Goal: Download file/media

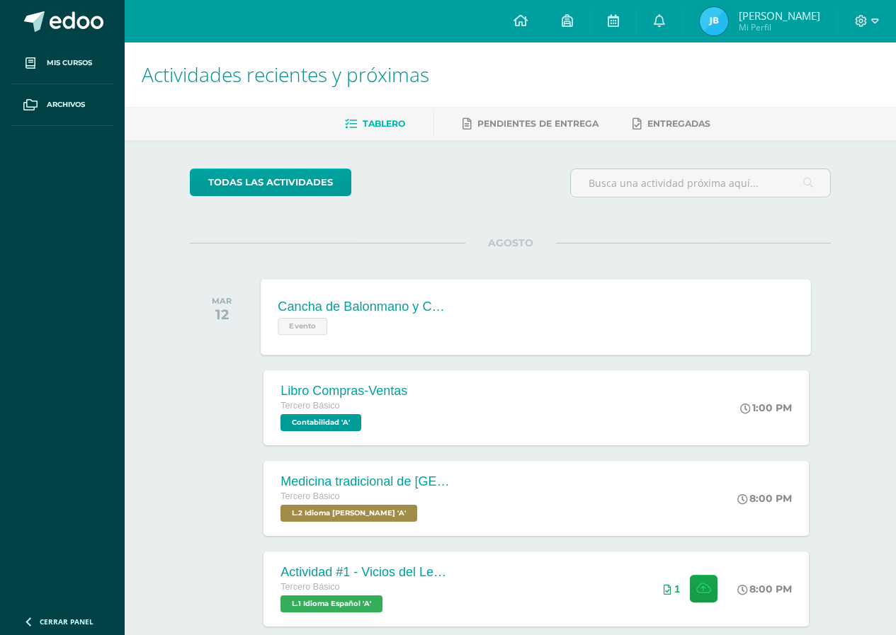
click at [386, 304] on div "Cancha de Balonmano y Contenido" at bounding box center [363, 307] width 171 height 15
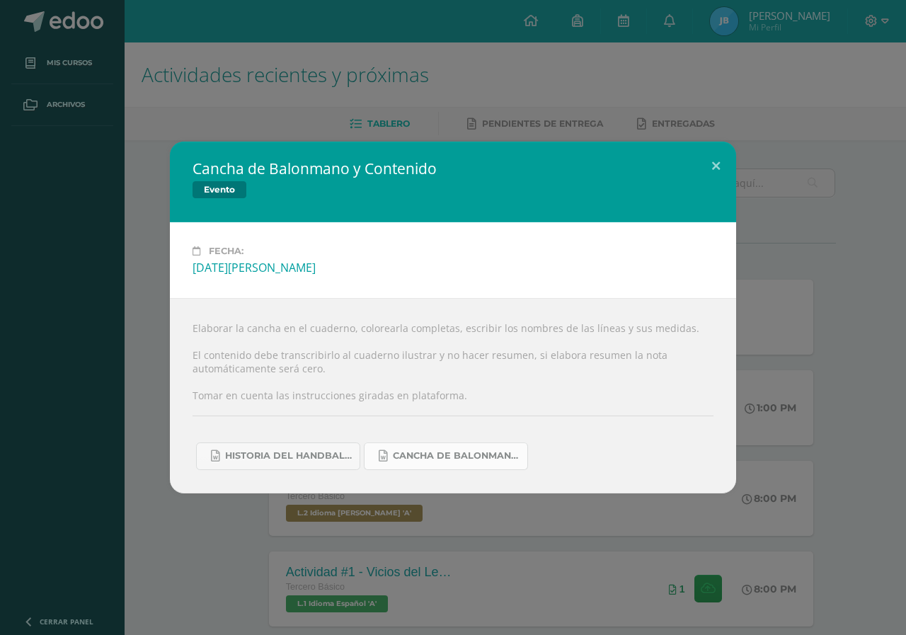
click at [474, 450] on span "Cancha de Balonmano.docx" at bounding box center [456, 455] width 127 height 11
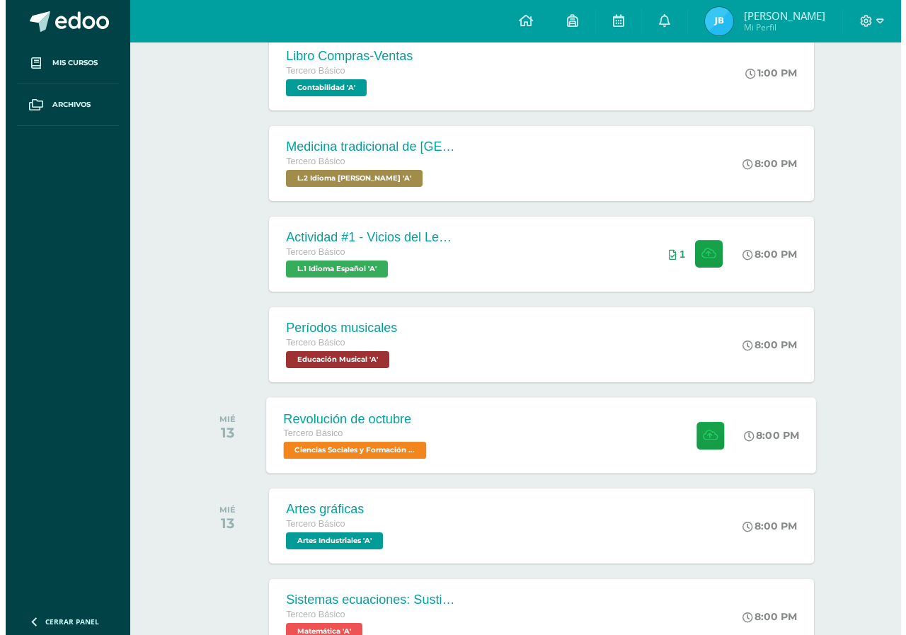
scroll to position [404, 0]
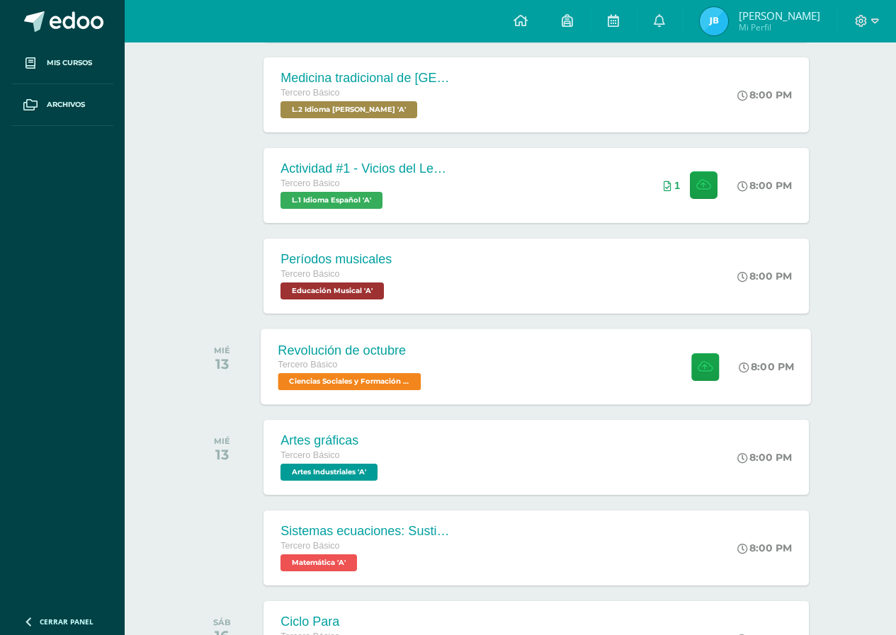
click at [373, 367] on div "Tercero Básico" at bounding box center [351, 366] width 147 height 16
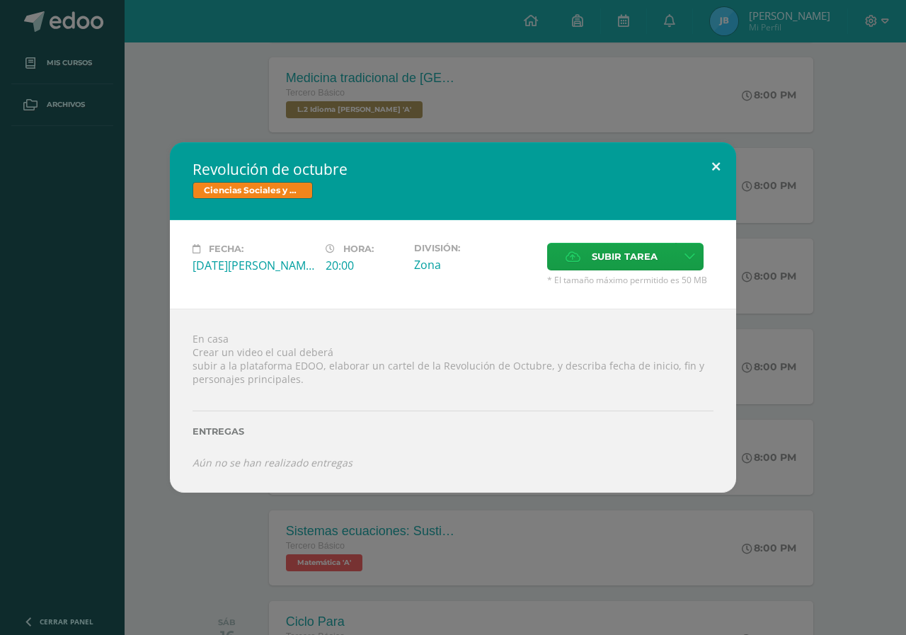
click at [719, 156] on button at bounding box center [716, 166] width 40 height 48
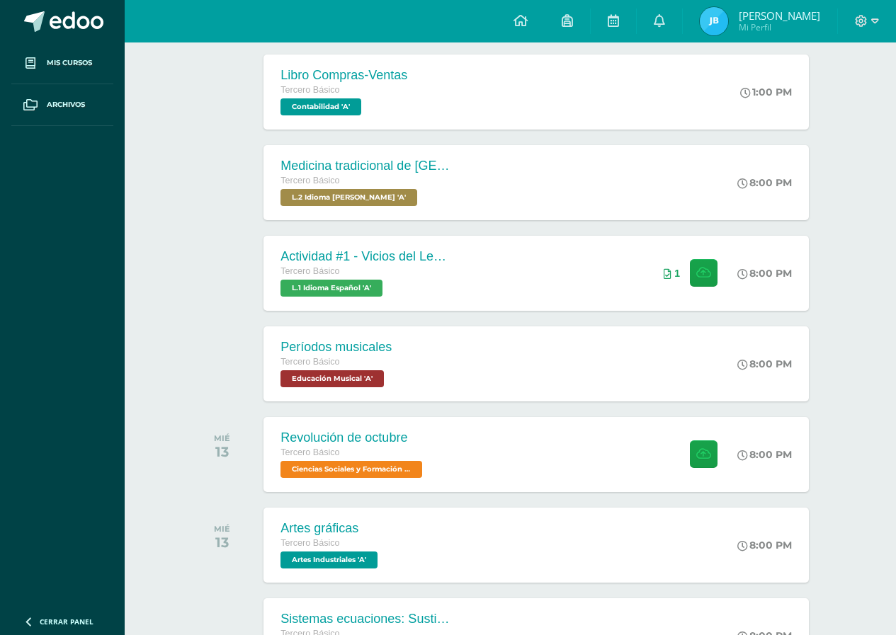
scroll to position [191, 0]
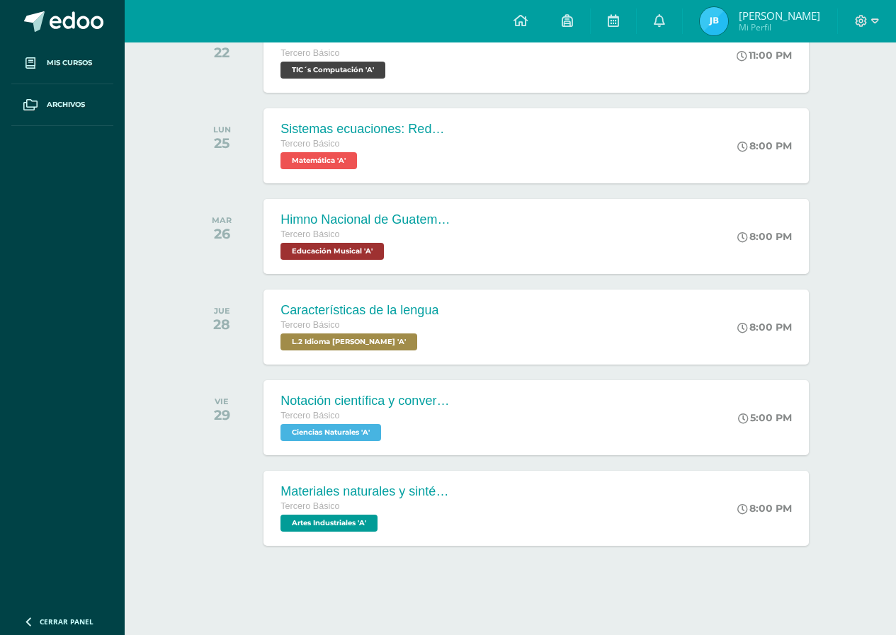
scroll to position [1398, 0]
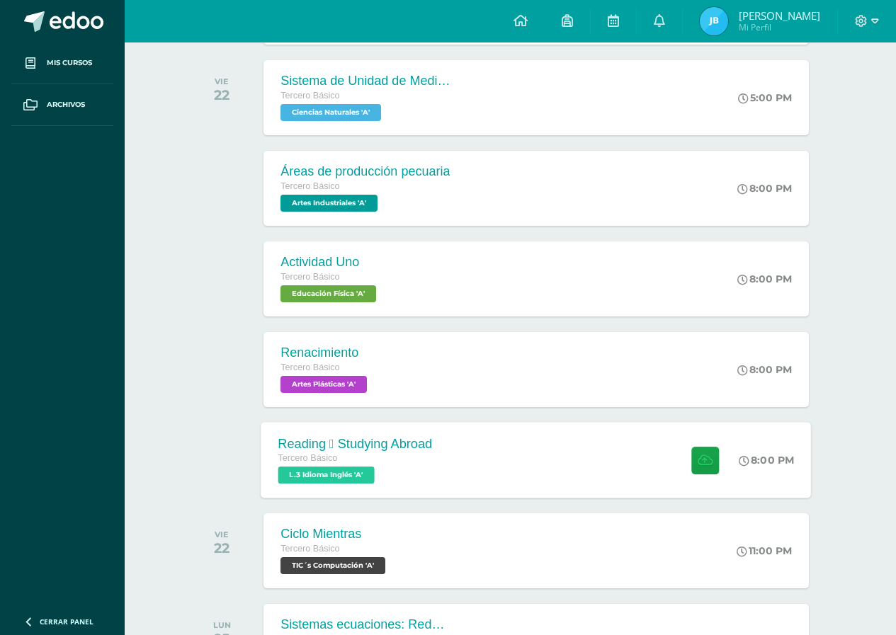
click at [360, 462] on div "Tercero Básico" at bounding box center [355, 459] width 154 height 16
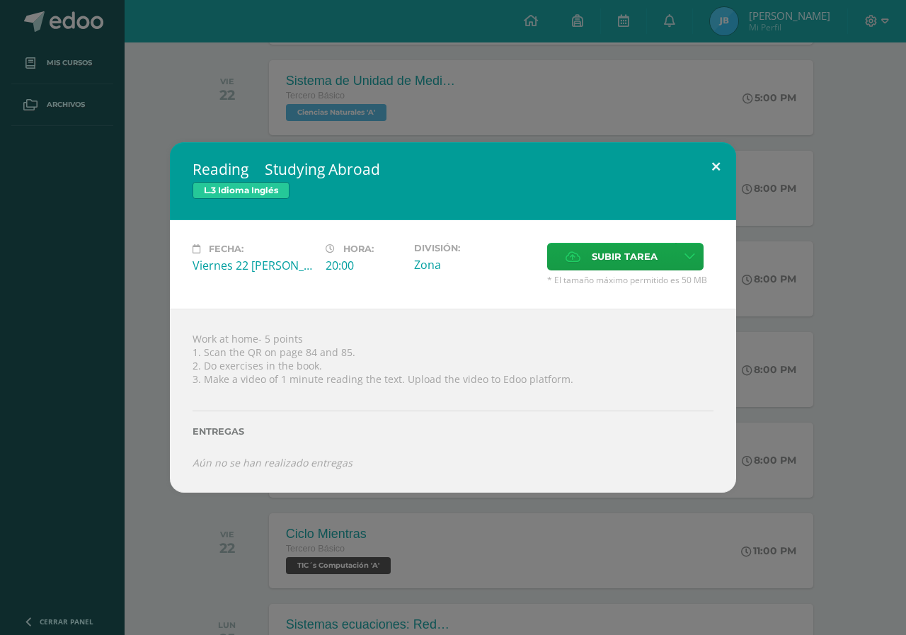
click at [731, 169] on button at bounding box center [716, 166] width 40 height 48
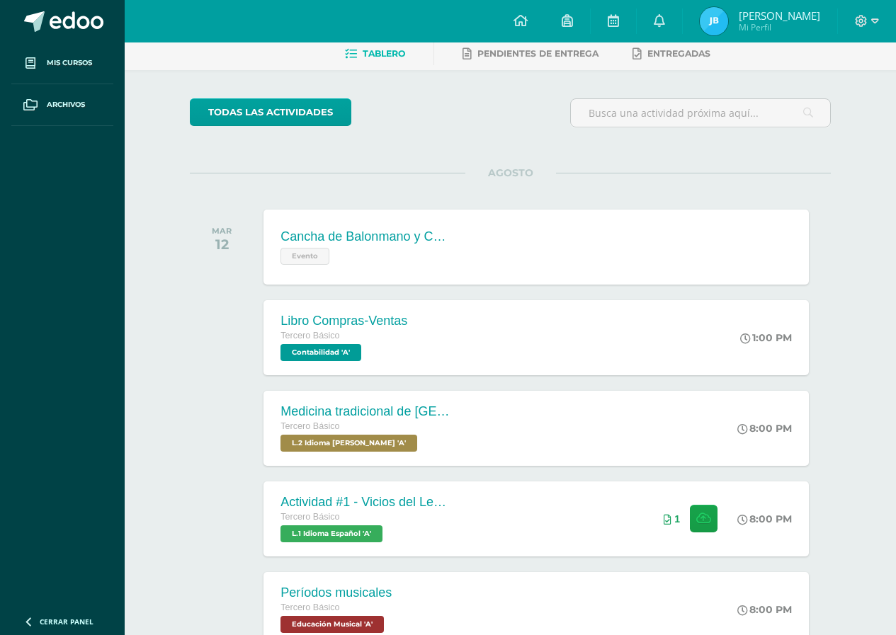
scroll to position [0, 0]
